Goal: Task Accomplishment & Management: Manage account settings

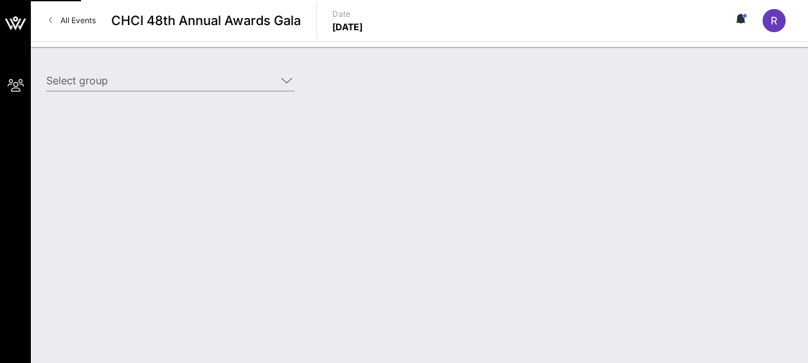
type input "ConocoPhillips (ConocoPhillips) [[PERSON_NAME], [PERSON_NAME][EMAIL_ADDRESS][PE…"
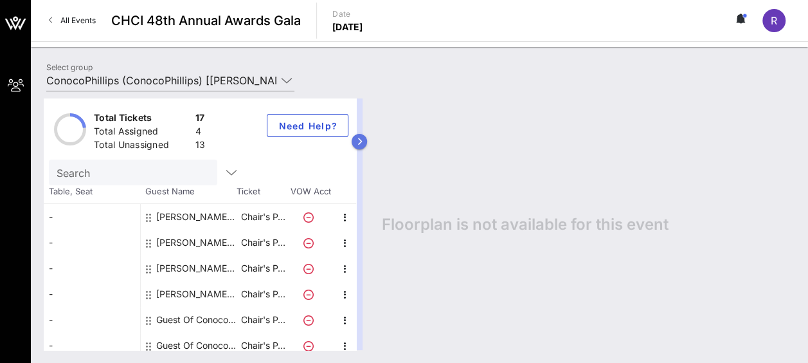
click at [367, 138] on button "button" at bounding box center [359, 141] width 15 height 15
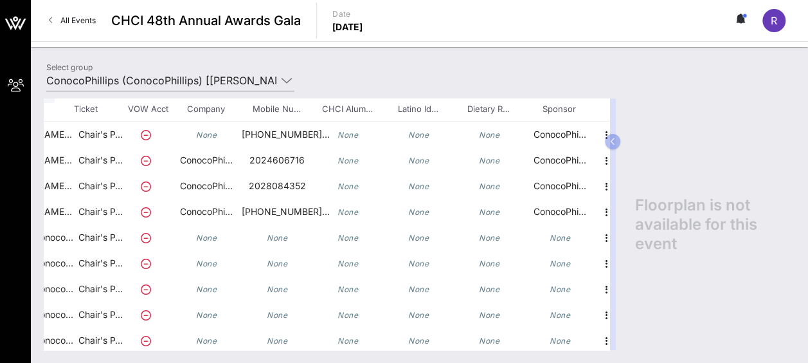
scroll to position [82, 180]
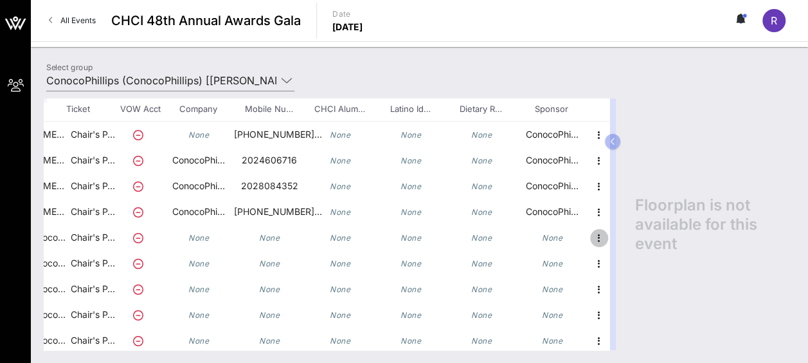
click at [592, 235] on icon "button" at bounding box center [599, 237] width 15 height 15
click at [622, 237] on div "Edit" at bounding box center [621, 241] width 26 height 10
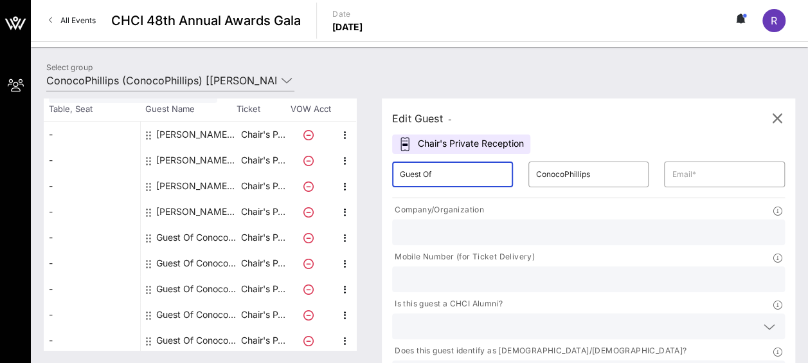
click at [419, 176] on input "Guest Of" at bounding box center [452, 174] width 105 height 21
type input "[PERSON_NAME]"
click at [586, 271] on input "text" at bounding box center [588, 279] width 377 height 17
paste input "[PHONE_NUMBER]"
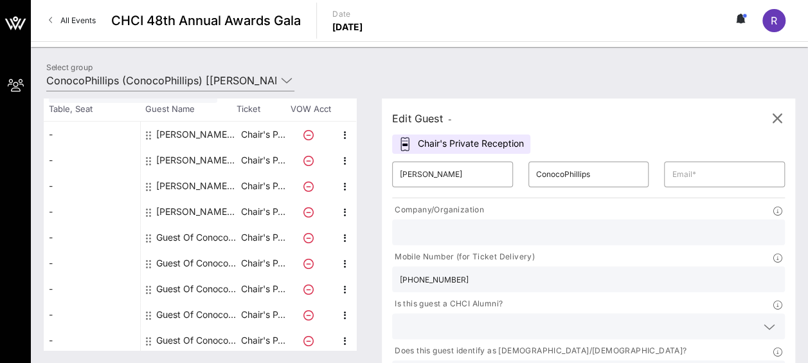
type input "[PHONE_NUMBER]"
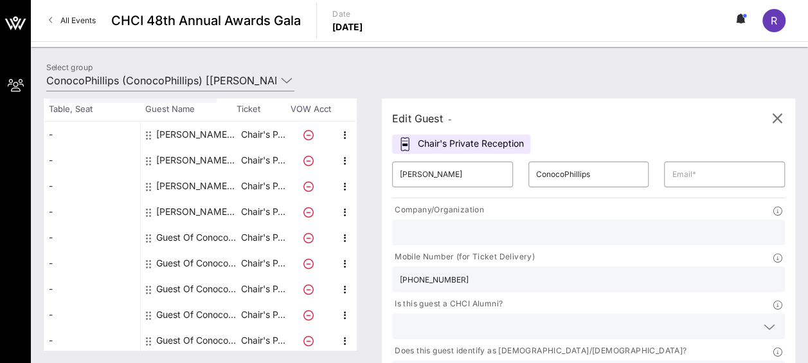
scroll to position [5, 0]
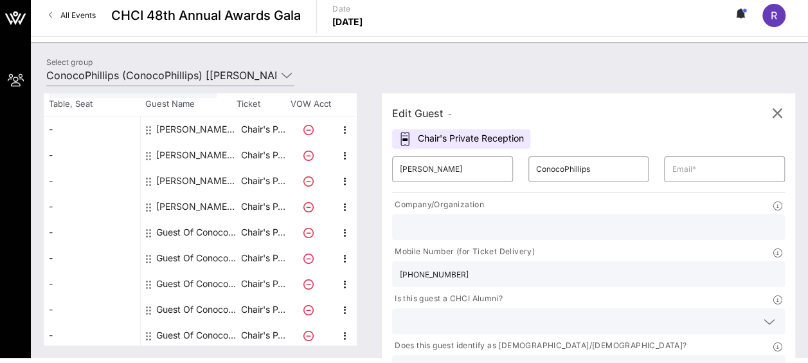
type input "ConocoPhillips"
click at [672, 169] on input "text" at bounding box center [724, 169] width 105 height 21
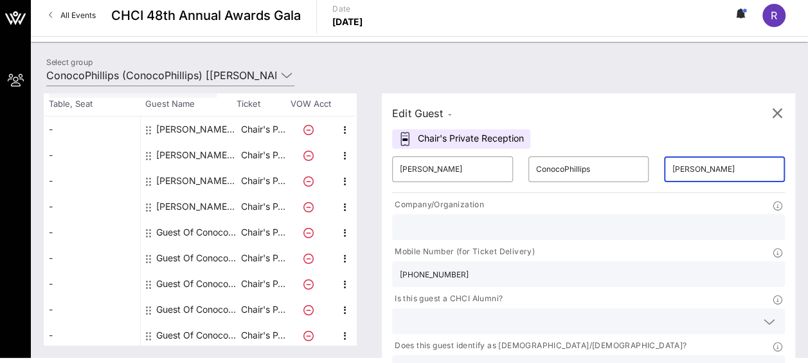
type input "[PERSON_NAME][EMAIL_ADDRESS][DOMAIN_NAME]"
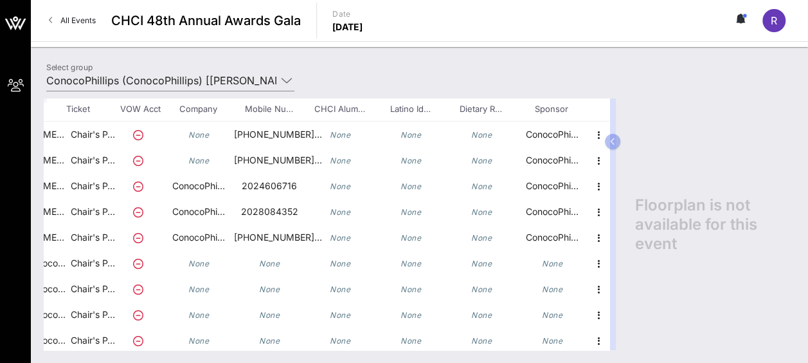
scroll to position [82, 180]
click at [592, 262] on icon "button" at bounding box center [599, 263] width 15 height 15
click at [621, 264] on div "Edit" at bounding box center [621, 267] width 26 height 10
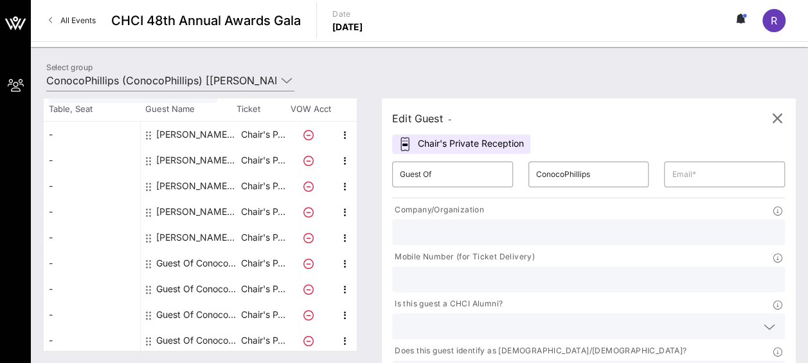
scroll to position [82, 0]
click at [422, 170] on input "Guest Of" at bounding box center [452, 174] width 105 height 21
click at [406, 172] on div "​ Guest Of" at bounding box center [452, 174] width 121 height 26
drag, startPoint x: 406, startPoint y: 172, endPoint x: 484, endPoint y: 170, distance: 77.2
click at [484, 170] on div "​ Guest Of" at bounding box center [452, 174] width 121 height 26
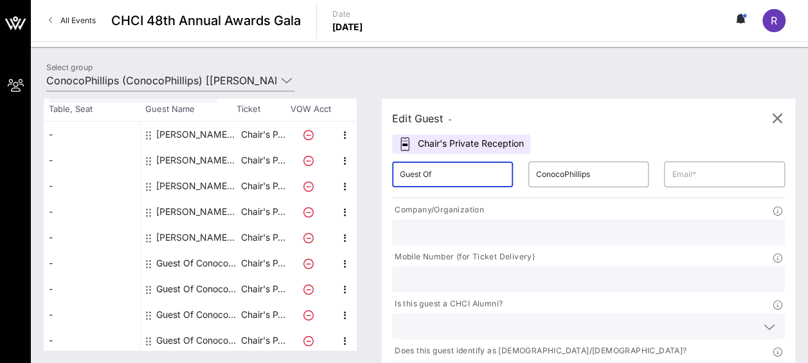
drag, startPoint x: 484, startPoint y: 170, endPoint x: 376, endPoint y: 172, distance: 107.4
click at [376, 172] on div "Total Tickets 17 Total Assigned 5 Total Unassigned 12 Need Help? Search Table, …" at bounding box center [420, 223] width 752 height 251
click at [469, 173] on input "Guest Of" at bounding box center [452, 174] width 105 height 21
type input "G"
paste input "[PERSON_NAME]"
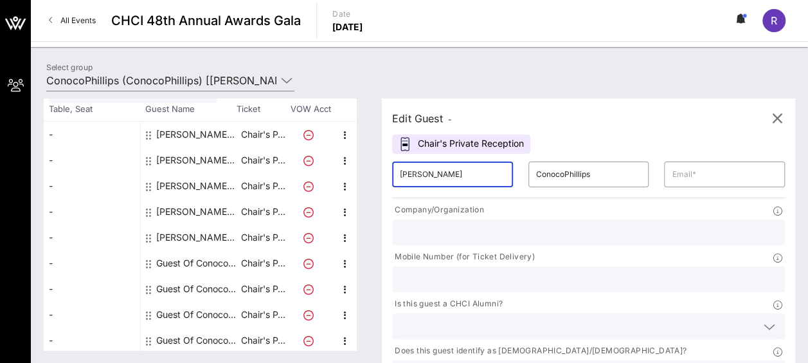
scroll to position [0, 1]
type input "[PERSON_NAME]"
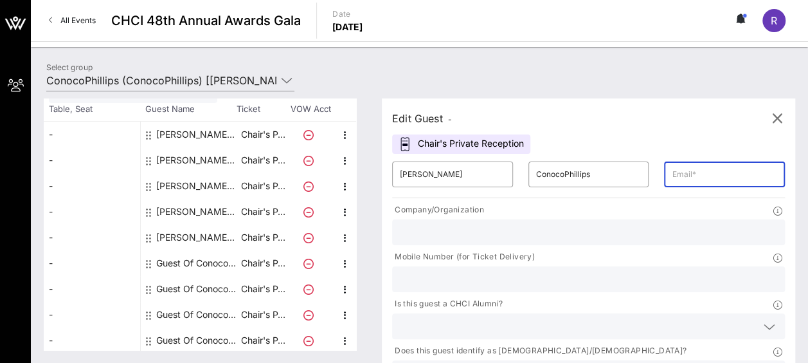
click at [672, 171] on input "text" at bounding box center [724, 174] width 105 height 21
click at [574, 271] on input "text" at bounding box center [588, 279] width 377 height 17
drag, startPoint x: 609, startPoint y: 172, endPoint x: 712, endPoint y: 165, distance: 103.2
click at [712, 165] on div "​ [PERSON_NAME] ​ ConocoPhillips ​ [PERSON_NAME][EMAIL_ADDRESS][DOMAIN_NAME] Co…" at bounding box center [589, 293] width 408 height 278
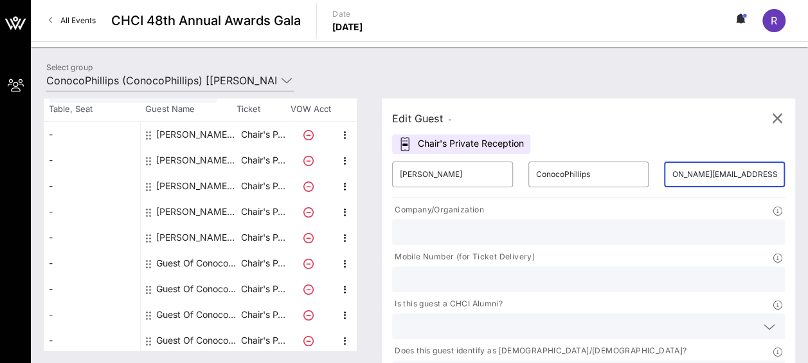
paste input "[EMAIL_ADDRESS][DOMAIN_NAME]"
type input "[EMAIL_ADDRESS][DOMAIN_NAME]"
click at [574, 271] on input "text" at bounding box center [588, 279] width 377 height 17
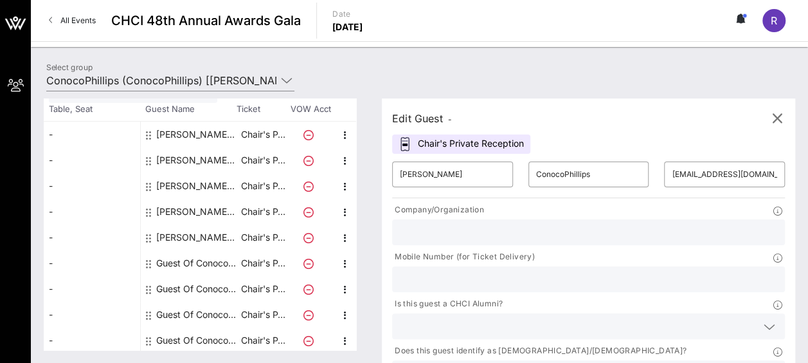
click at [538, 89] on div "Total Tickets 17 Total Assigned 5 Total Unassigned 12 Need Help? Search Table, …" at bounding box center [419, 224] width 777 height 277
click at [576, 271] on input "text" at bounding box center [588, 279] width 377 height 17
paste input "[PHONE_NUMBER]"
type input "[PHONE_NUMBER]"
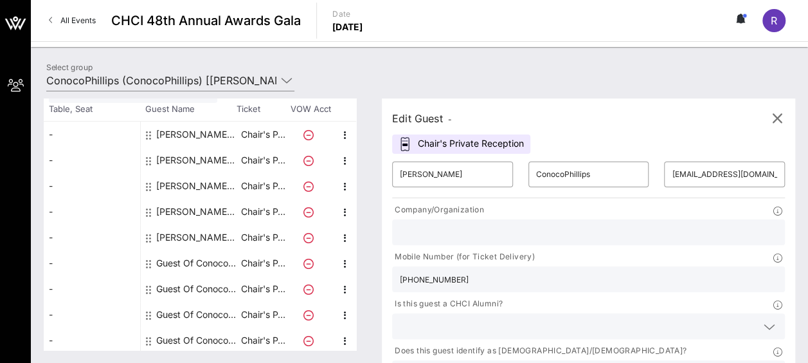
type input "ConocoPhllips"
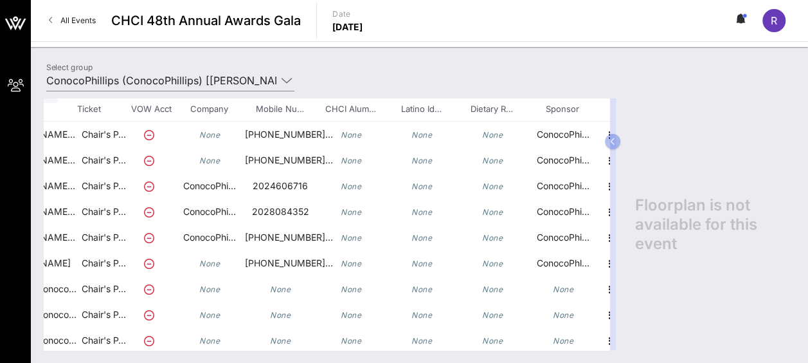
scroll to position [82, 180]
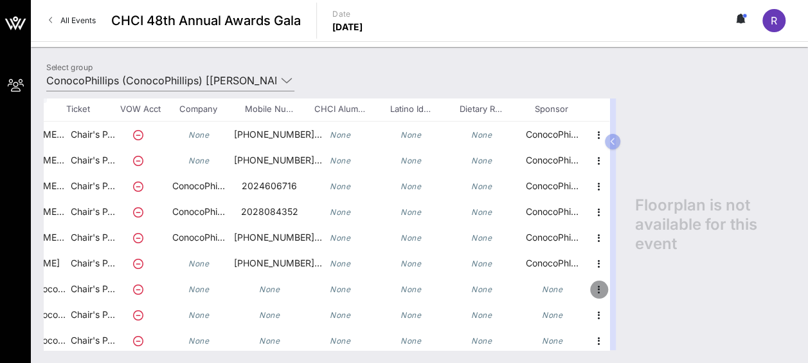
click at [592, 283] on icon "button" at bounding box center [599, 289] width 15 height 15
click at [617, 289] on div "Edit" at bounding box center [621, 292] width 26 height 10
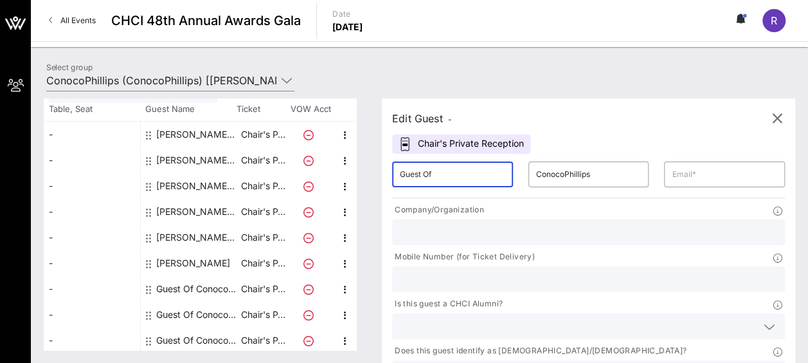
drag, startPoint x: 448, startPoint y: 171, endPoint x: 356, endPoint y: 157, distance: 93.7
click at [356, 157] on div "Total Tickets 17 Total Assigned 6 Total Unassigned 11 Need Help? Search Table, …" at bounding box center [420, 223] width 752 height 251
click at [356, 157] on div at bounding box center [345, 160] width 23 height 26
click at [466, 174] on input "Guest Of" at bounding box center [452, 174] width 105 height 21
type input "G"
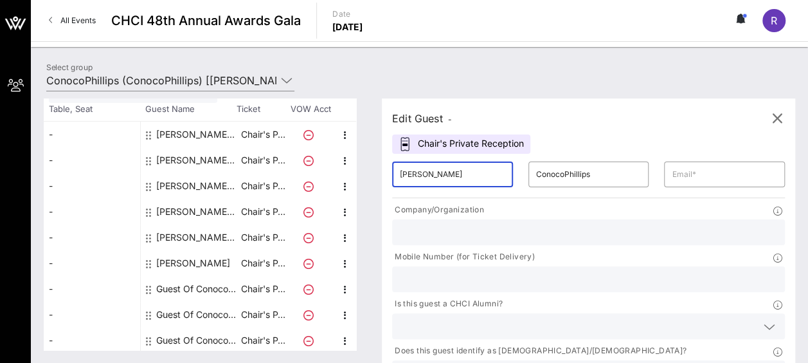
type input "[PERSON_NAME]"
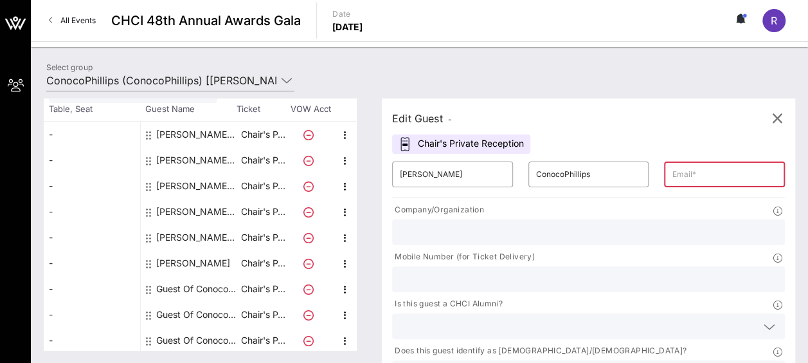
click at [579, 266] on div at bounding box center [588, 279] width 377 height 26
paste input "[PHONE_NUMBER]"
type input "[PHONE_NUMBER]"
type input "ConocoPhillips"
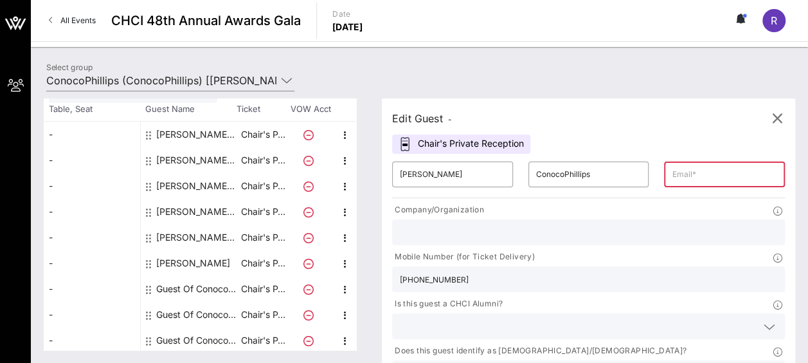
click at [672, 172] on input "text" at bounding box center [724, 174] width 105 height 21
paste input "[PERSON_NAME][EMAIL_ADDRESS][DOMAIN_NAME]"
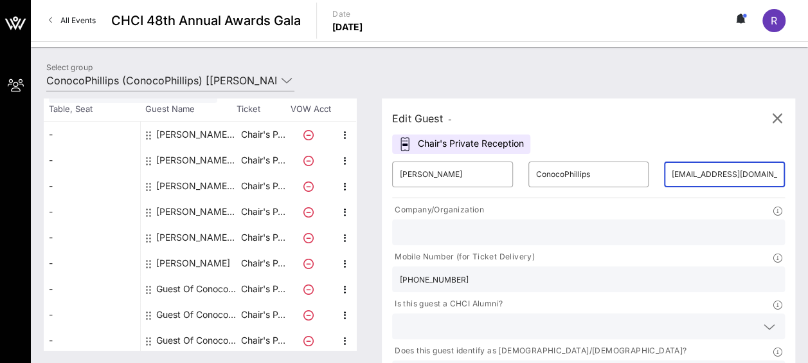
scroll to position [0, 62]
type input "[PERSON_NAME][EMAIL_ADDRESS][DOMAIN_NAME]"
click at [461, 170] on input "[PERSON_NAME]" at bounding box center [452, 174] width 105 height 21
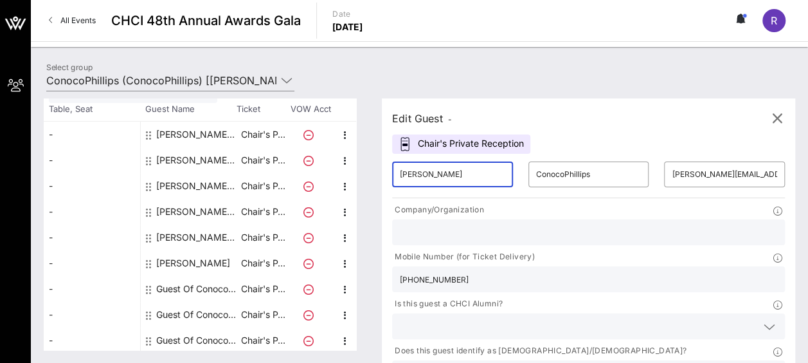
type input "[PERSON_NAME]"
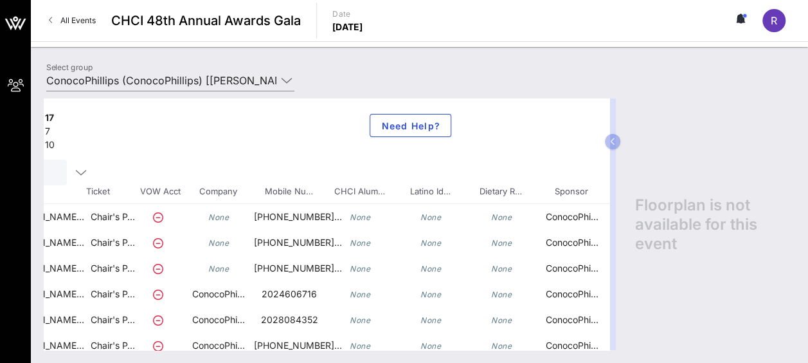
scroll to position [0, 180]
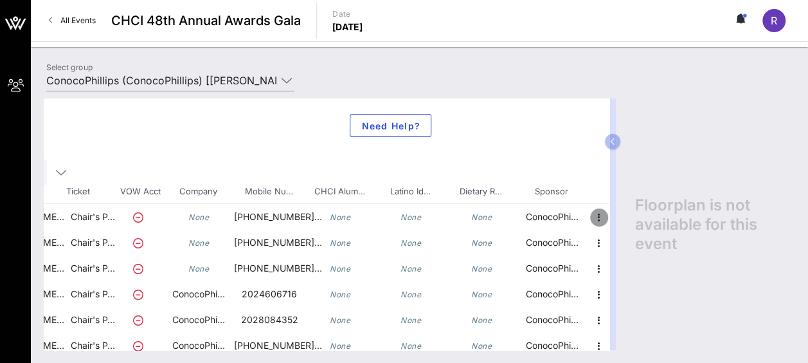
click at [592, 211] on icon "button" at bounding box center [599, 217] width 15 height 15
click at [620, 216] on div "Edit" at bounding box center [621, 220] width 26 height 10
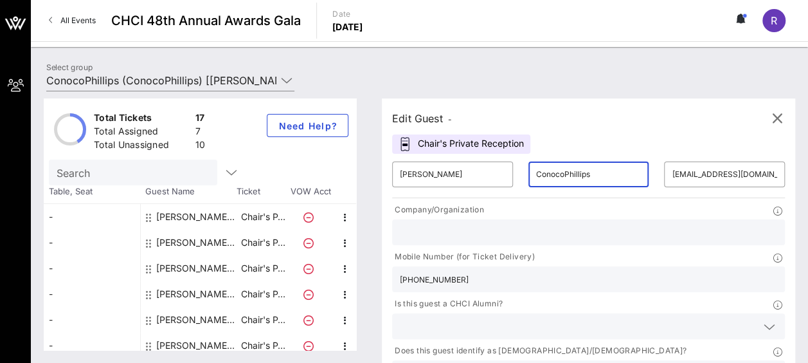
click at [536, 170] on input "ConocoPhillips" at bounding box center [588, 174] width 105 height 21
type input "[PERSON_NAME]"
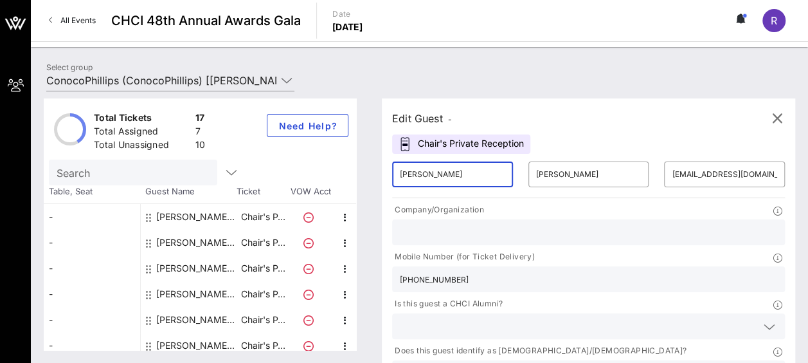
click at [475, 170] on input "[PERSON_NAME]" at bounding box center [452, 174] width 105 height 21
type input "Bryonie"
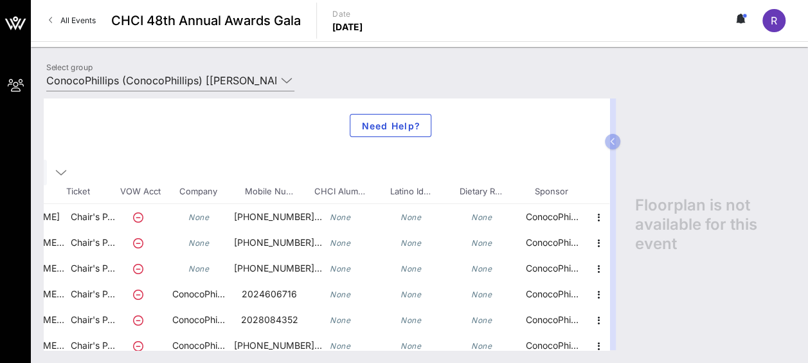
scroll to position [0, 180]
click at [592, 237] on icon "button" at bounding box center [599, 242] width 15 height 15
click at [622, 244] on div "Edit" at bounding box center [621, 246] width 26 height 10
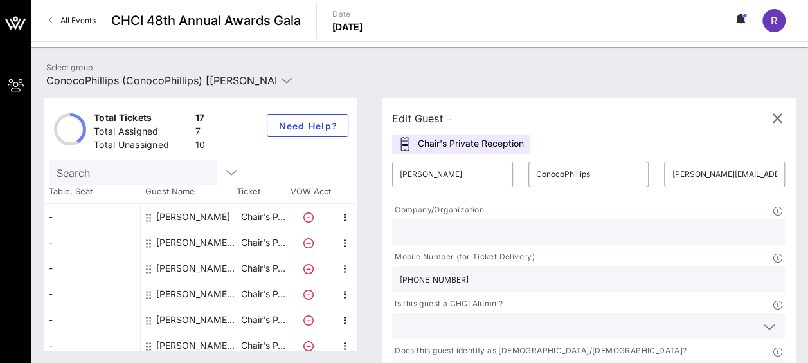
scroll to position [0, 0]
click at [536, 177] on input "ConocoPhillips" at bounding box center [588, 174] width 105 height 21
type input "[PERSON_NAME]"
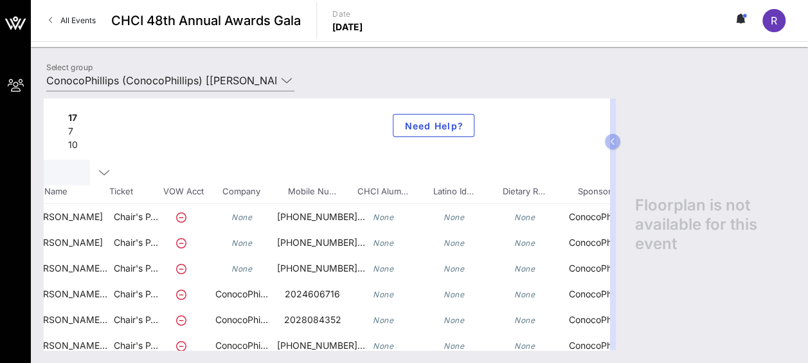
scroll to position [0, 180]
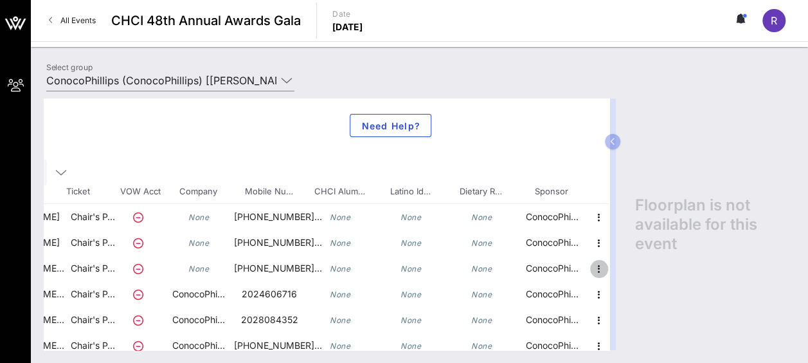
click at [592, 267] on icon "button" at bounding box center [599, 268] width 15 height 15
click at [615, 270] on div "Edit" at bounding box center [621, 272] width 26 height 10
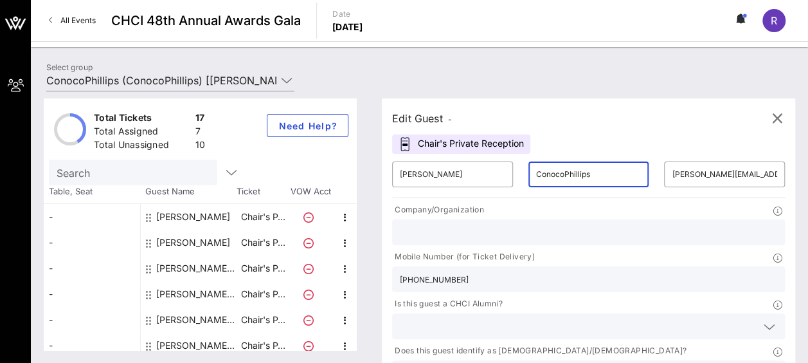
click at [539, 168] on input "ConocoPhillips" at bounding box center [588, 174] width 105 height 21
type input "[PERSON_NAME]"
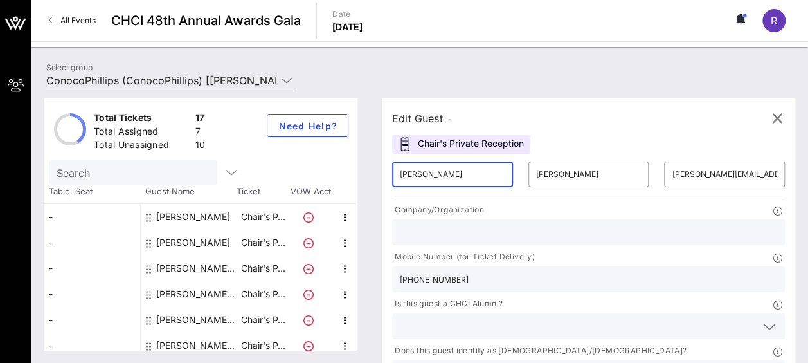
click at [459, 171] on input "[PERSON_NAME]" at bounding box center [452, 174] width 105 height 21
type input "[PERSON_NAME]"
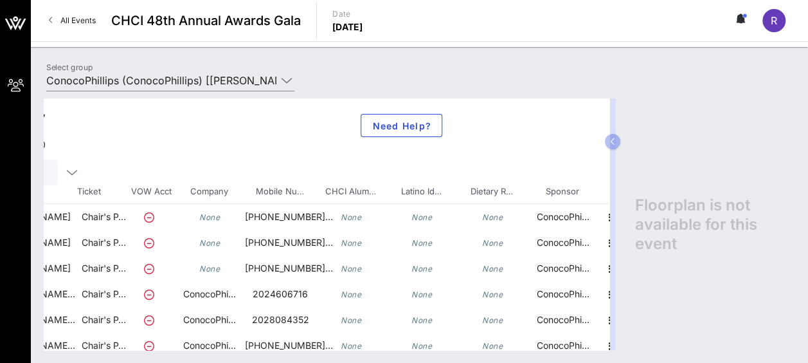
scroll to position [0, 180]
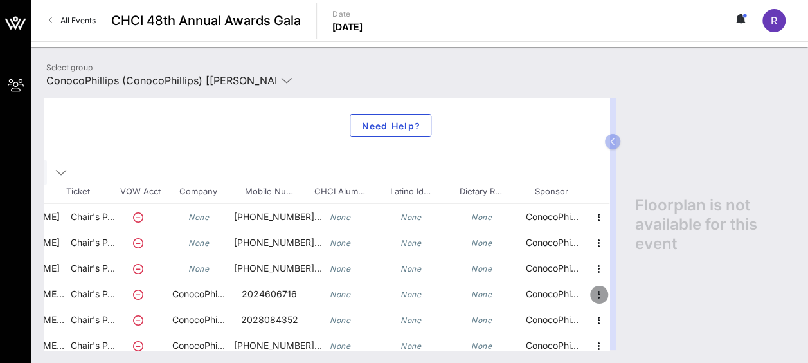
click at [592, 291] on icon "button" at bounding box center [599, 294] width 15 height 15
click at [615, 298] on div "Edit" at bounding box center [621, 298] width 26 height 10
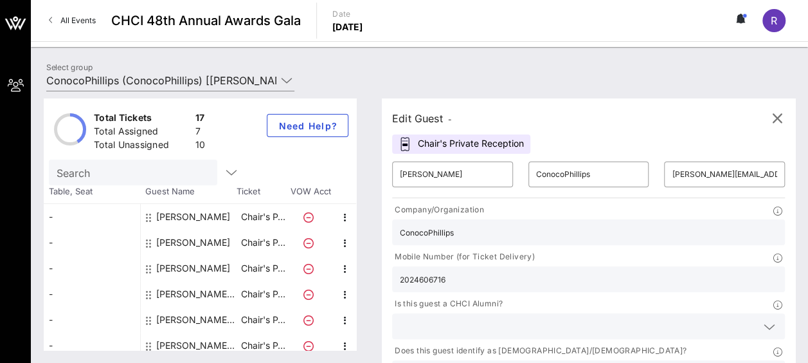
scroll to position [0, 0]
click at [536, 172] on input "ConocoPhillips" at bounding box center [588, 174] width 105 height 21
type input "[PERSON_NAME]"
click at [469, 174] on input "[PERSON_NAME]" at bounding box center [452, 174] width 105 height 21
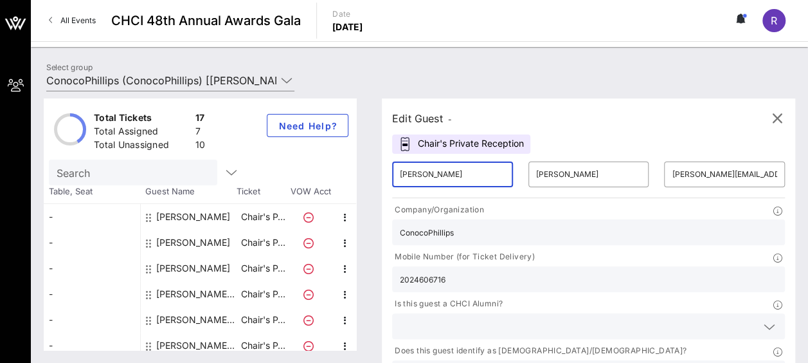
type input "[PERSON_NAME]"
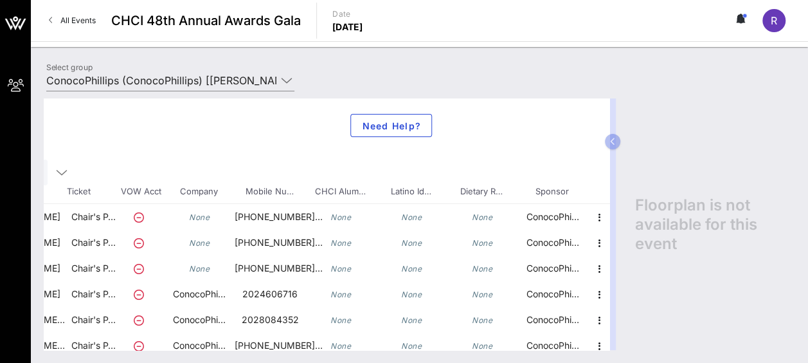
scroll to position [0, 180]
click at [592, 315] on icon "button" at bounding box center [599, 320] width 15 height 15
click at [622, 320] on div "Edit" at bounding box center [621, 323] width 26 height 10
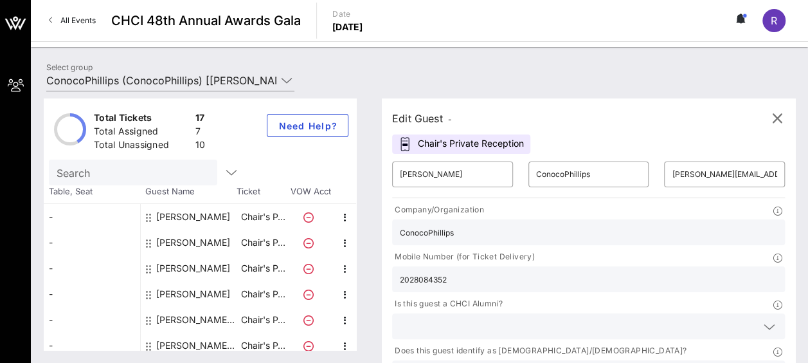
scroll to position [0, 0]
click at [444, 171] on input "[PERSON_NAME]" at bounding box center [452, 174] width 105 height 21
type input "[PERSON_NAME]"
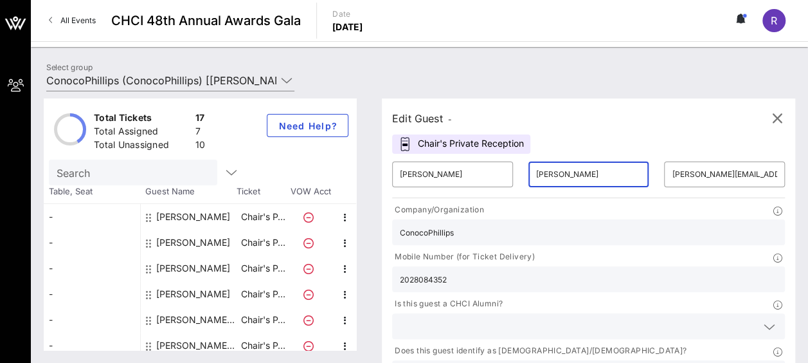
type input "[PERSON_NAME]"
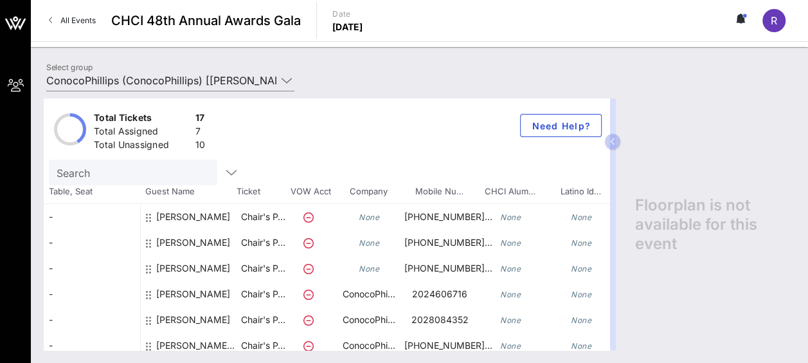
drag, startPoint x: 605, startPoint y: 143, endPoint x: 609, endPoint y: 185, distance: 42.6
click at [609, 185] on div "Total Tickets 17 Total Assigned 7 Total Unassigned 10 Need Help? Search Table, …" at bounding box center [333, 223] width 579 height 251
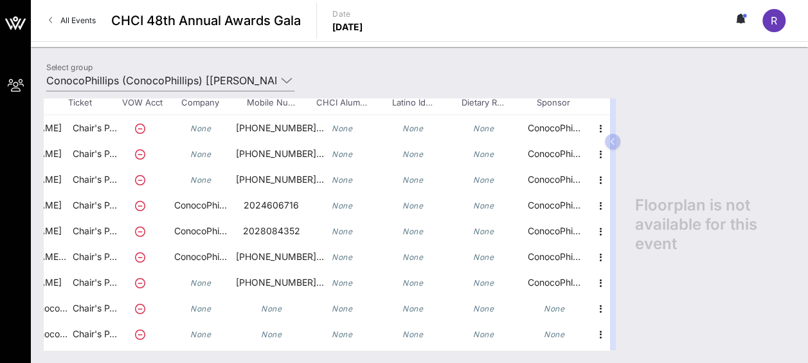
scroll to position [89, 180]
click at [592, 257] on icon "button" at bounding box center [599, 256] width 15 height 15
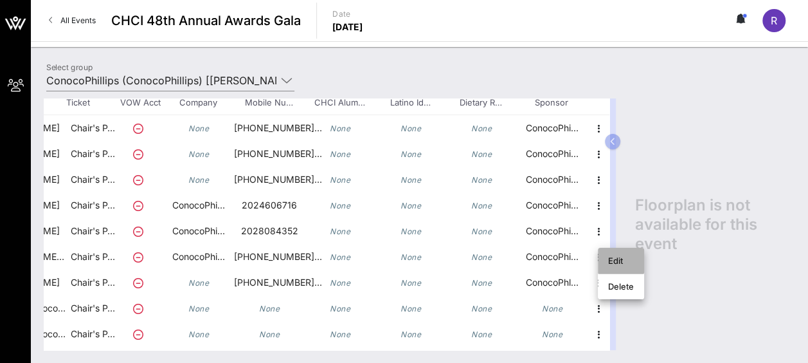
click at [617, 259] on div "Edit" at bounding box center [621, 260] width 26 height 10
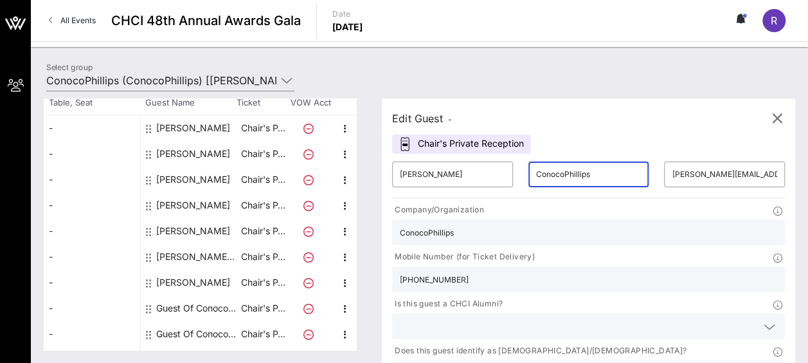
click at [541, 177] on input "ConocoPhillips" at bounding box center [588, 174] width 105 height 21
type input "[PERSON_NAME]"
click at [449, 170] on input "[PERSON_NAME]" at bounding box center [452, 174] width 105 height 21
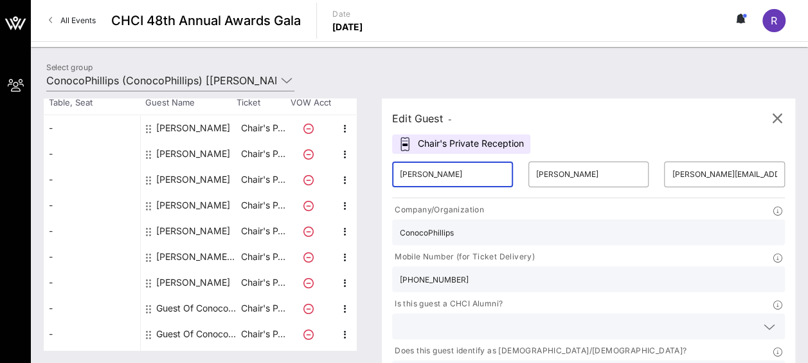
click at [449, 170] on input "[PERSON_NAME]" at bounding box center [452, 174] width 105 height 21
type input "[PERSON_NAME]"
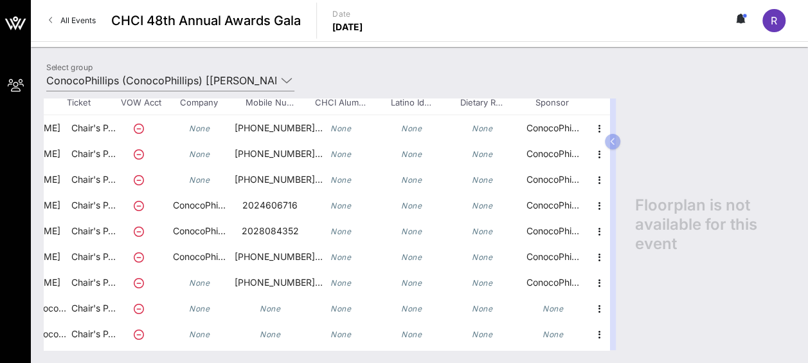
scroll to position [89, 180]
click at [592, 283] on icon "button" at bounding box center [599, 282] width 15 height 15
click at [617, 285] on div "Edit" at bounding box center [621, 286] width 26 height 10
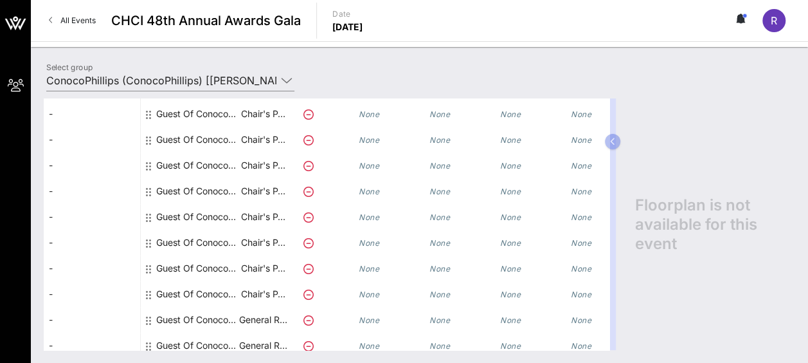
scroll to position [300, 0]
